Goal: Check status: Check status

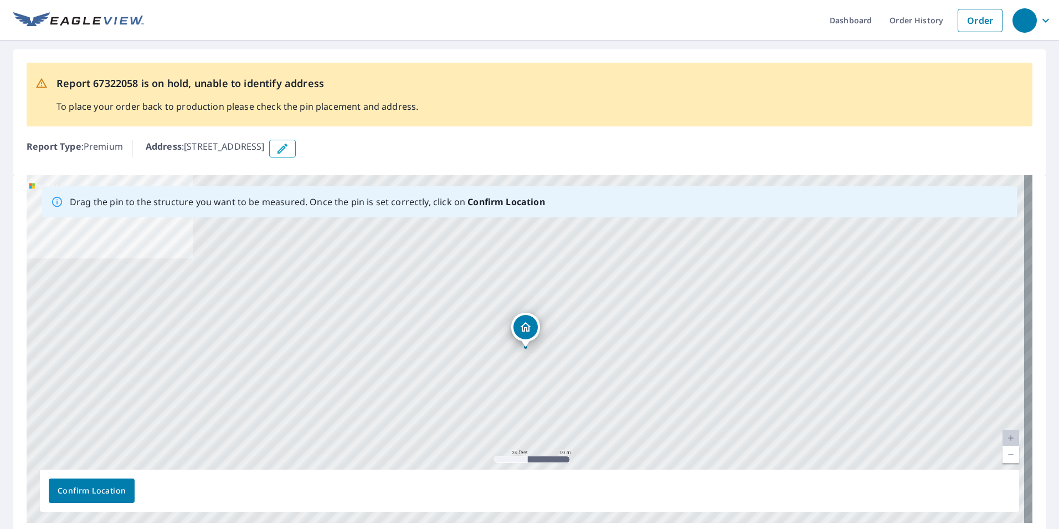
drag, startPoint x: 389, startPoint y: 146, endPoint x: 189, endPoint y: 150, distance: 200.0
click at [189, 150] on p "Address : 15840 State Road 50 Lot 67, Clermont, FL, 34711" at bounding box center [205, 149] width 119 height 18
copy p "15840 State Road 50 Lot 67, Clermont, FL, 3471"
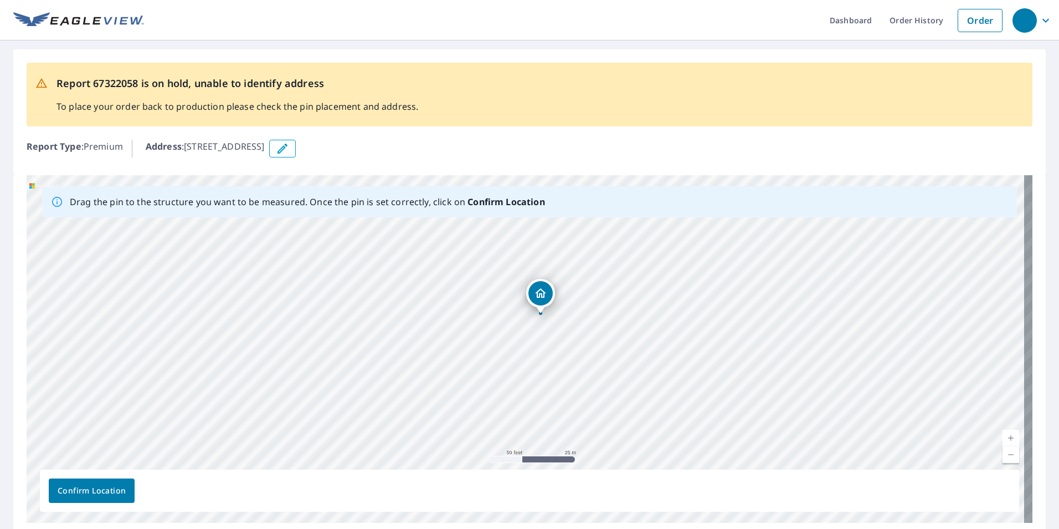
click at [105, 494] on span "Confirm Location" at bounding box center [92, 491] width 68 height 14
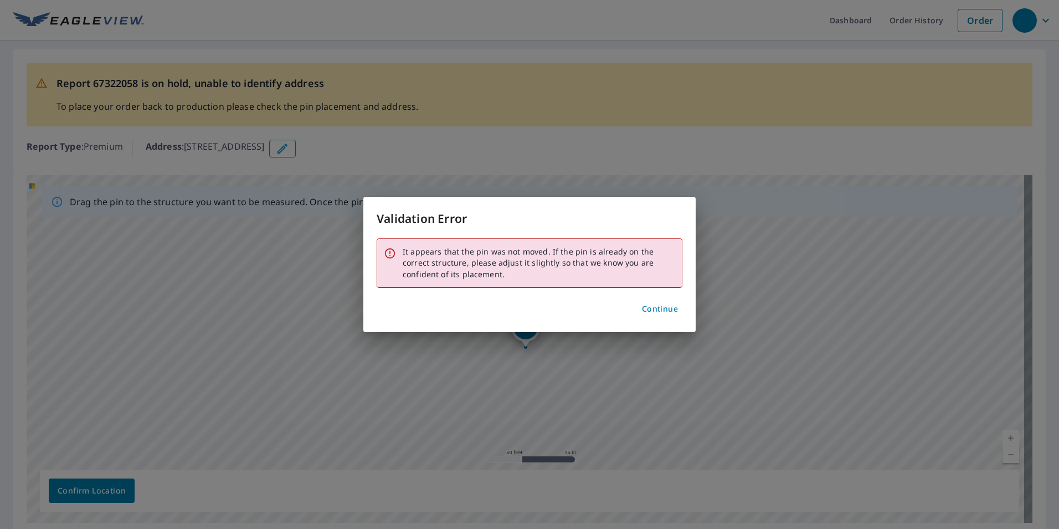
click at [663, 309] on span "Continue" at bounding box center [660, 309] width 36 height 14
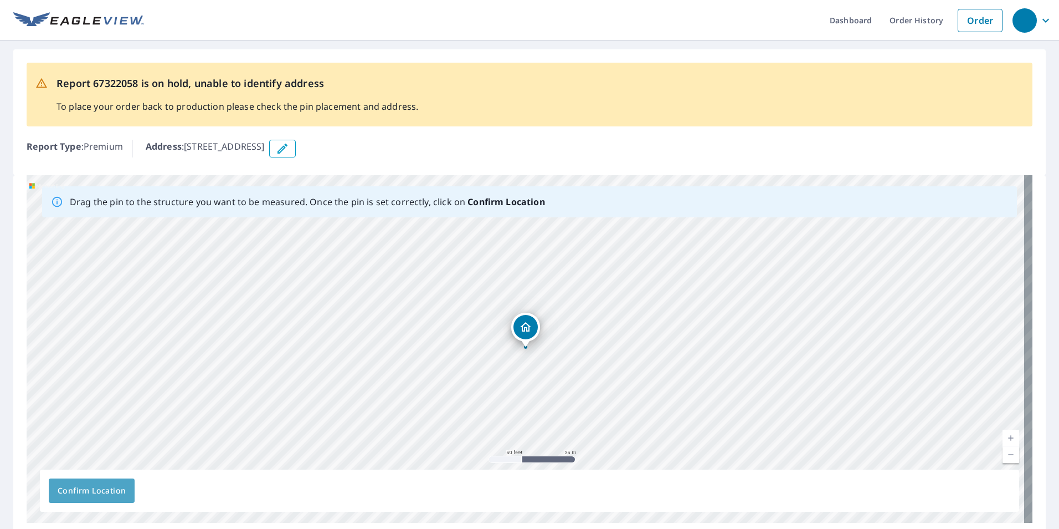
click at [86, 481] on button "Confirm Location" at bounding box center [92, 490] width 86 height 24
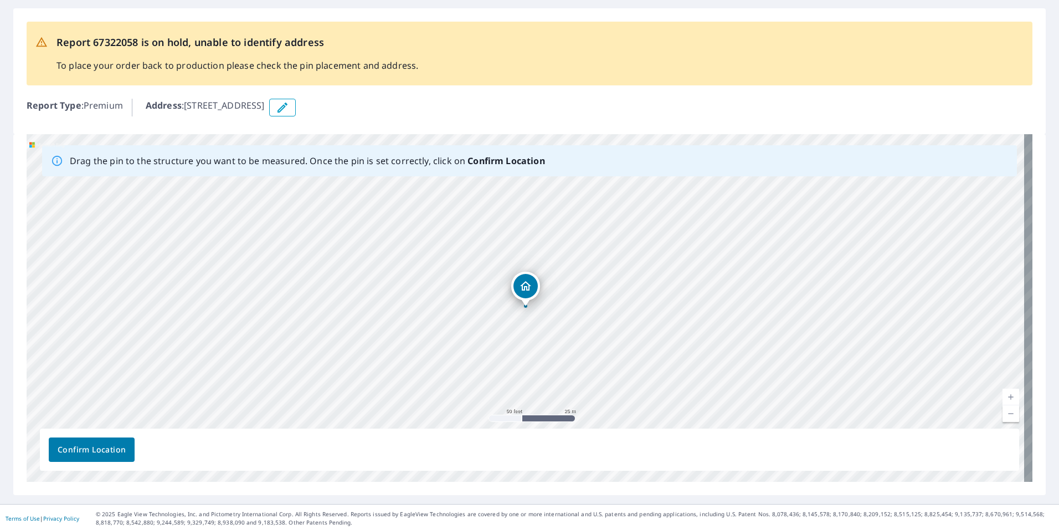
scroll to position [73, 0]
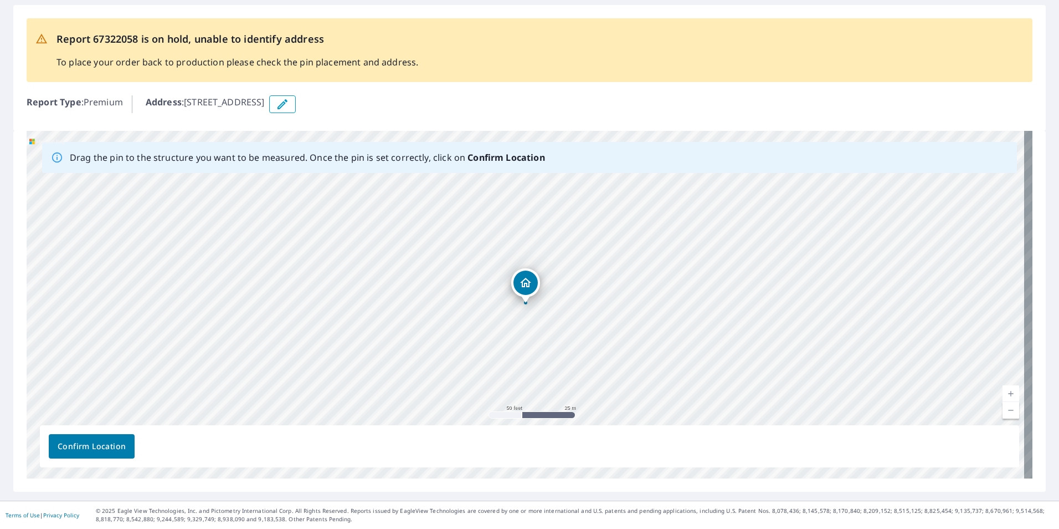
click at [95, 450] on span "Confirm Location" at bounding box center [92, 446] width 68 height 14
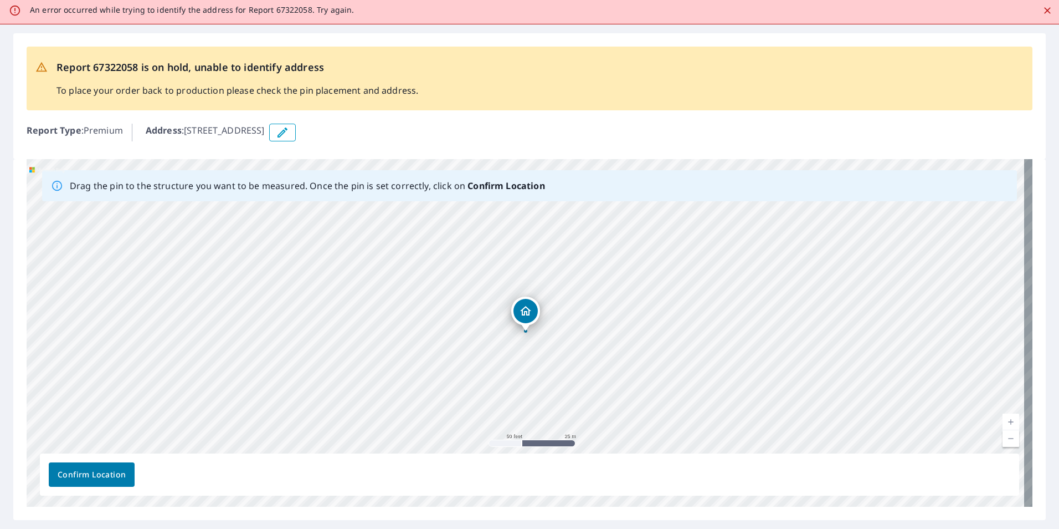
scroll to position [0, 0]
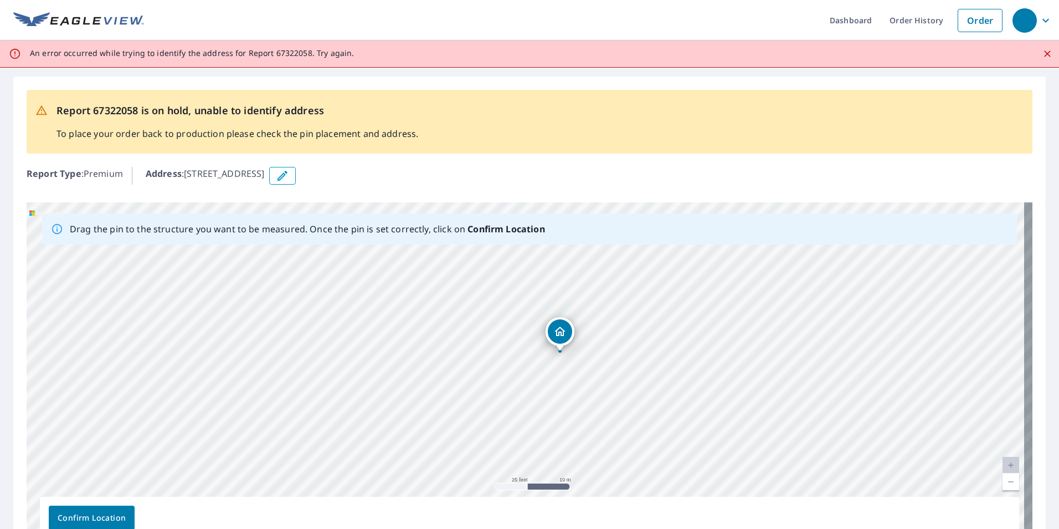
drag, startPoint x: 550, startPoint y: 313, endPoint x: 563, endPoint y: 330, distance: 20.9
click at [563, 329] on div "15840 State Road 50 Lot 67 Clermont, FL 34711" at bounding box center [530, 375] width 1006 height 347
click at [89, 515] on span "Confirm Location" at bounding box center [92, 518] width 68 height 14
click at [91, 511] on span "Confirm Location" at bounding box center [92, 518] width 68 height 14
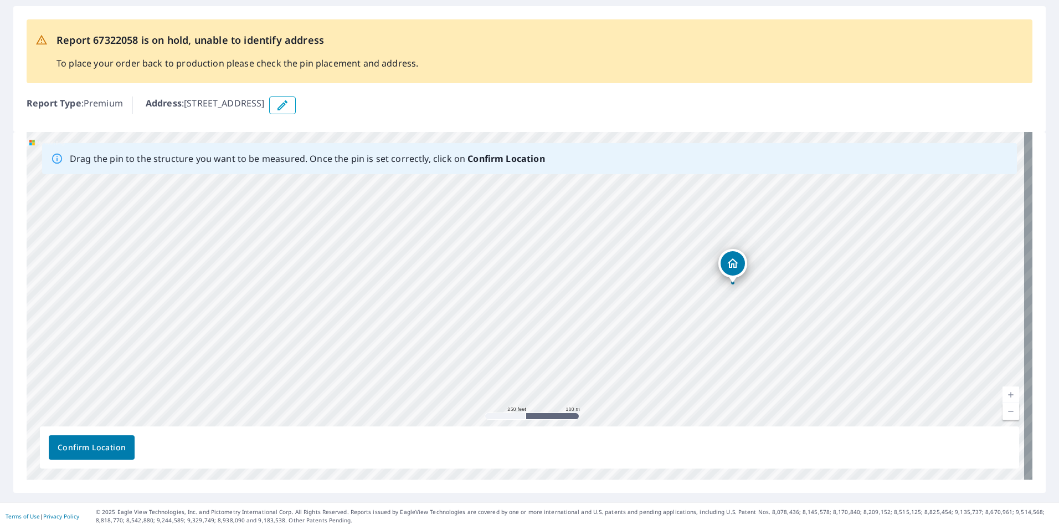
scroll to position [71, 0]
click at [783, 278] on div "15840 State Road 50 Lot 67 Clermont, FL 34711" at bounding box center [530, 304] width 1006 height 347
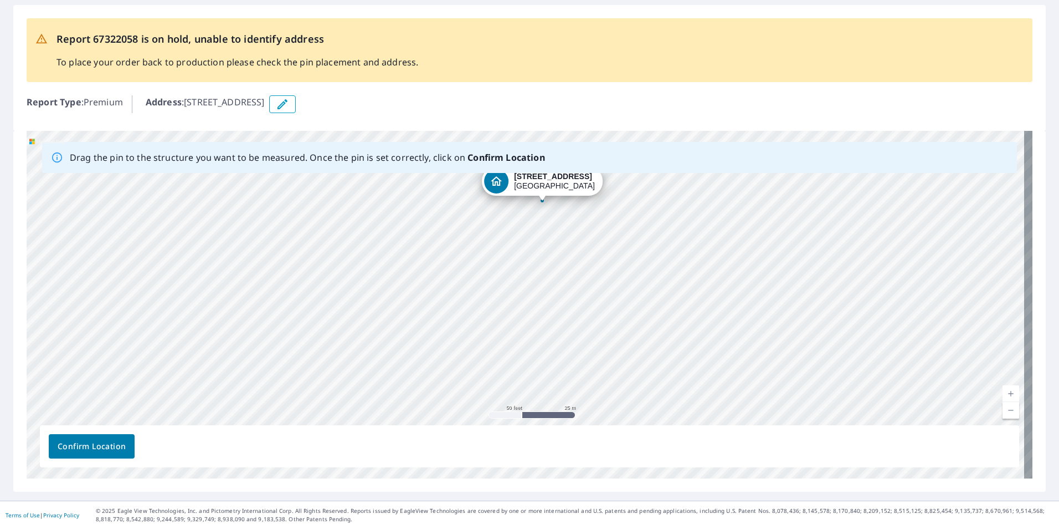
click at [506, 255] on div "15840 State Road 50 Lot 67 Clermont, FL 34711" at bounding box center [530, 304] width 1006 height 347
drag, startPoint x: 545, startPoint y: 176, endPoint x: 544, endPoint y: 192, distance: 16.1
click at [545, 189] on div "15840 State Road 50 Lot 67 Clermont, FL 34711" at bounding box center [530, 304] width 1006 height 347
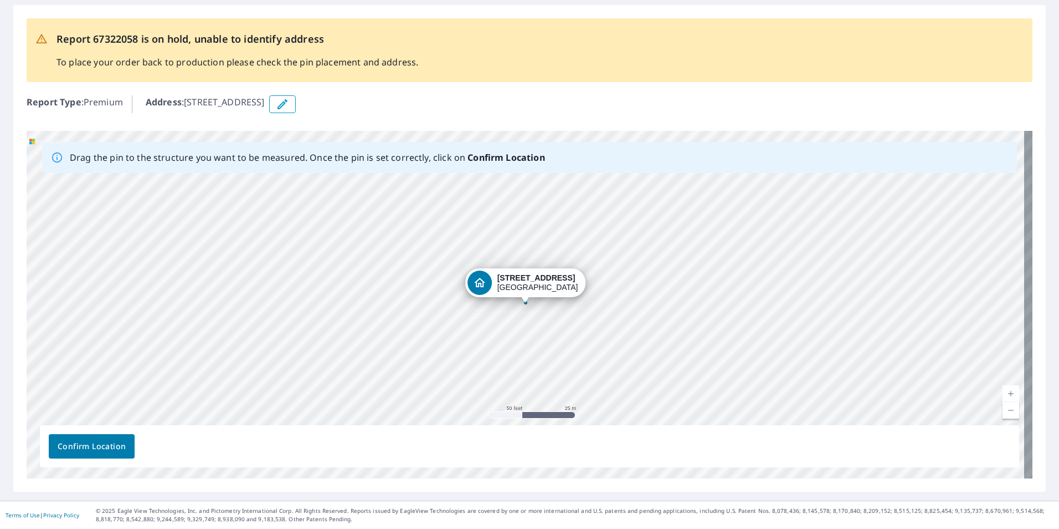
drag, startPoint x: 536, startPoint y: 195, endPoint x: 529, endPoint y: 222, distance: 27.6
click at [530, 217] on div "15840 State Road 50 Lot 67 Clermont, FL 34711" at bounding box center [530, 304] width 1006 height 347
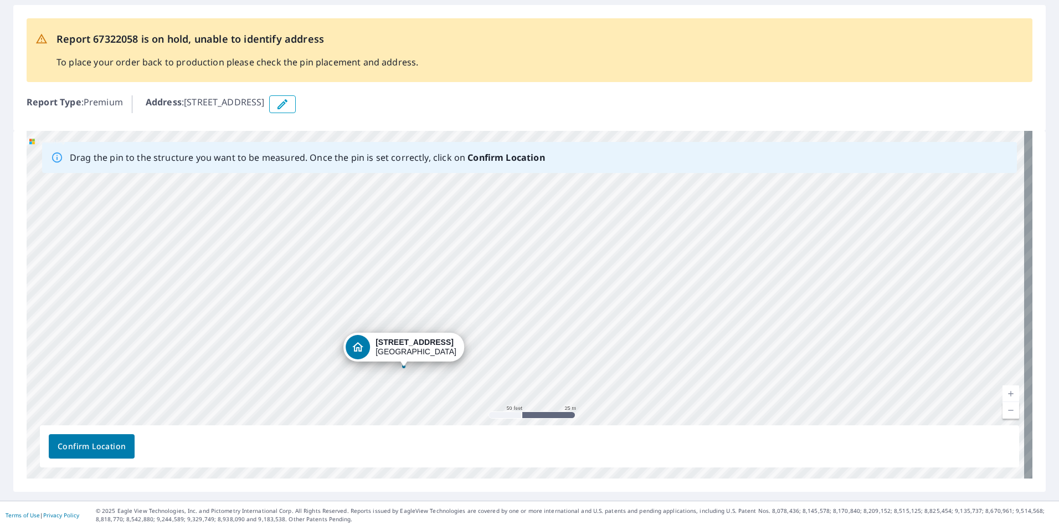
drag, startPoint x: 463, startPoint y: 313, endPoint x: 351, endPoint y: 356, distance: 119.8
click at [351, 356] on div "15840 State Road 50 Lot 67 Clermont, FL 34711" at bounding box center [530, 304] width 1006 height 347
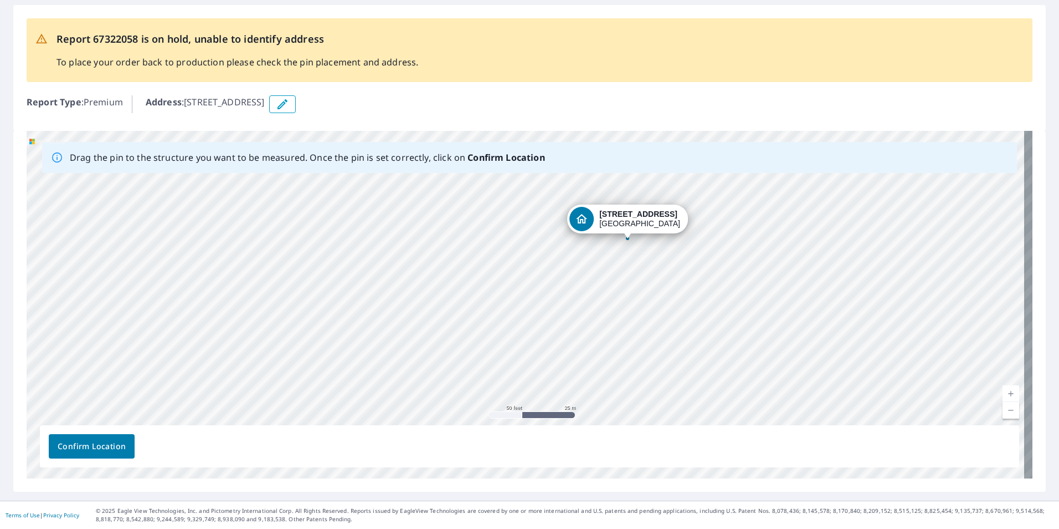
drag, startPoint x: 464, startPoint y: 283, endPoint x: 568, endPoint y: 218, distance: 122.4
click at [568, 218] on div "15840 State Road 50 Lot 67 Clermont, FL 34711" at bounding box center [530, 304] width 1006 height 347
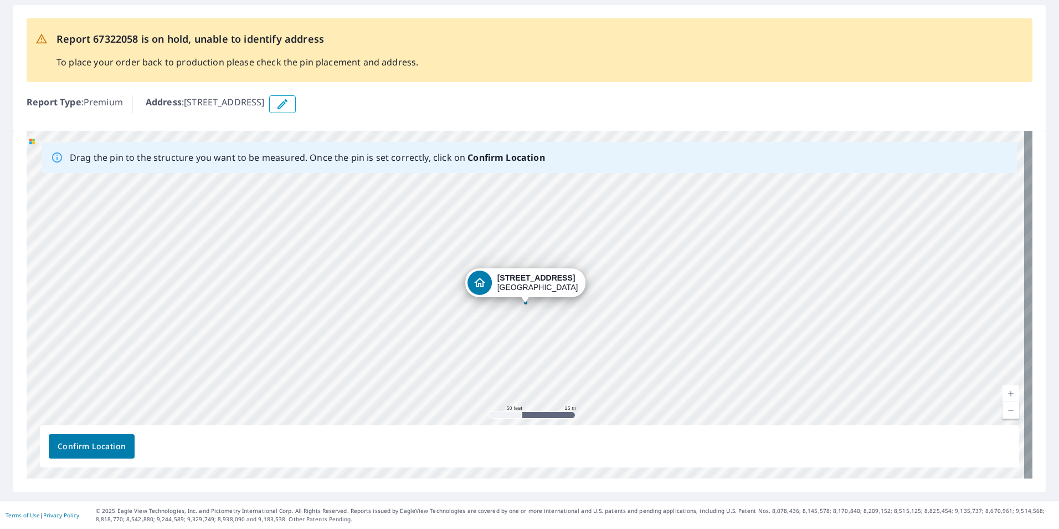
click at [46, 450] on div "Confirm Location" at bounding box center [530, 446] width 980 height 42
click at [78, 450] on span "Confirm Location" at bounding box center [92, 446] width 68 height 14
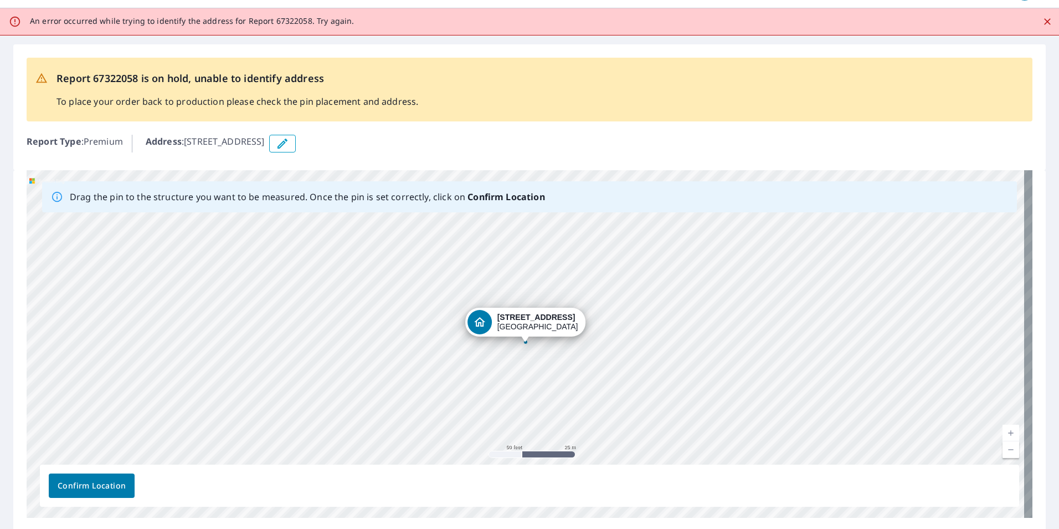
scroll to position [0, 0]
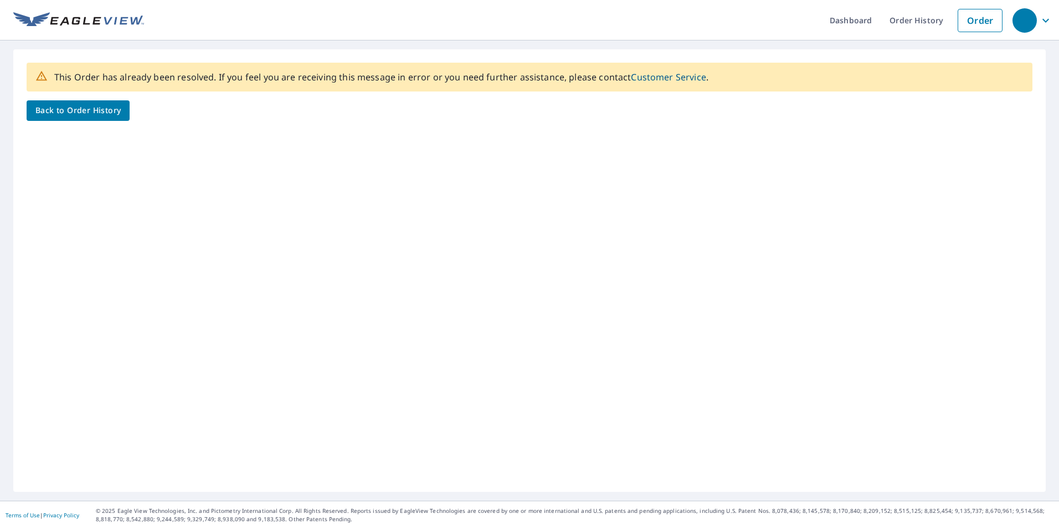
click at [73, 109] on span "Back to Order History" at bounding box center [77, 111] width 85 height 14
